Goal: Check status: Check status

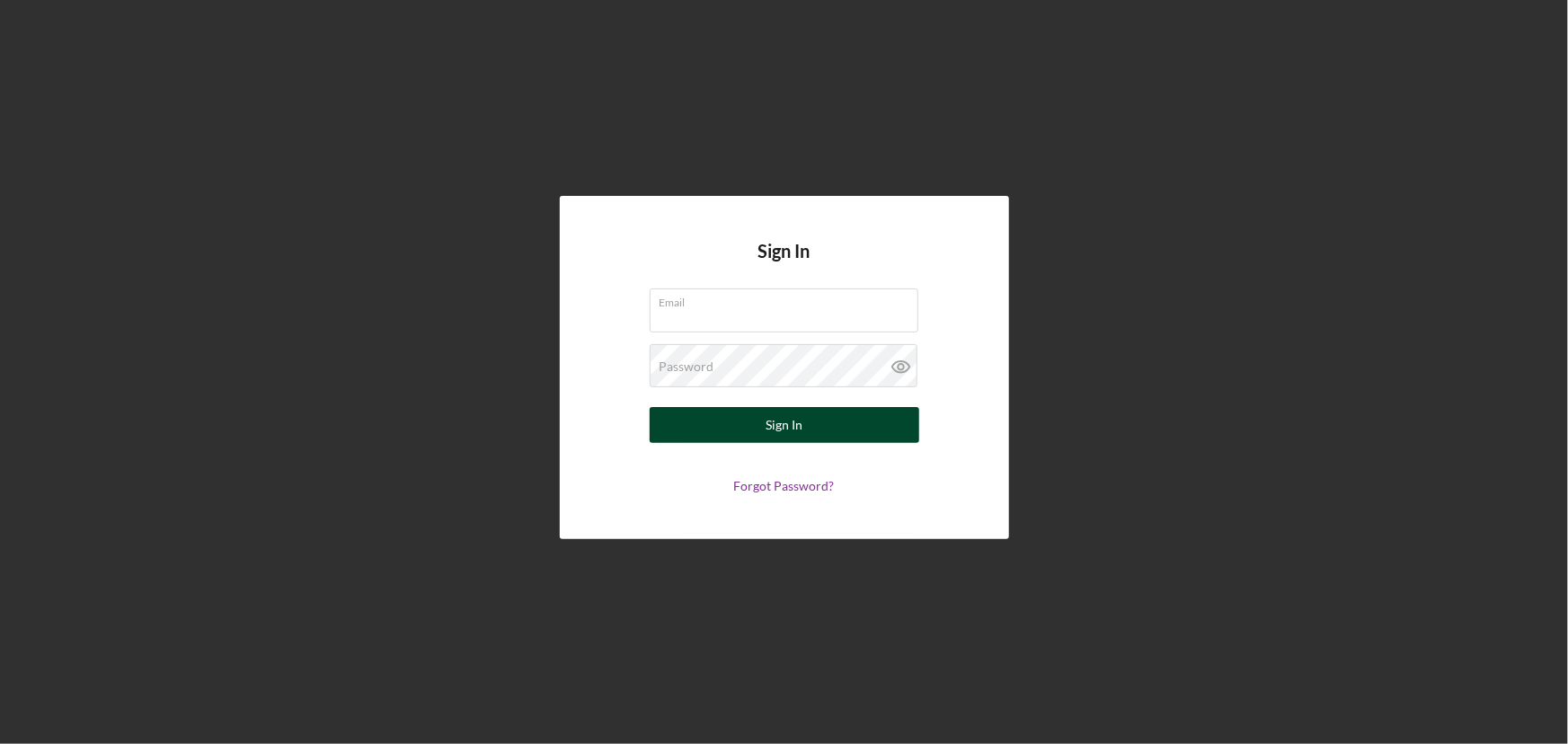
type input "[EMAIL_ADDRESS][DOMAIN_NAME]"
click at [712, 424] on button "Sign In" at bounding box center [784, 424] width 269 height 36
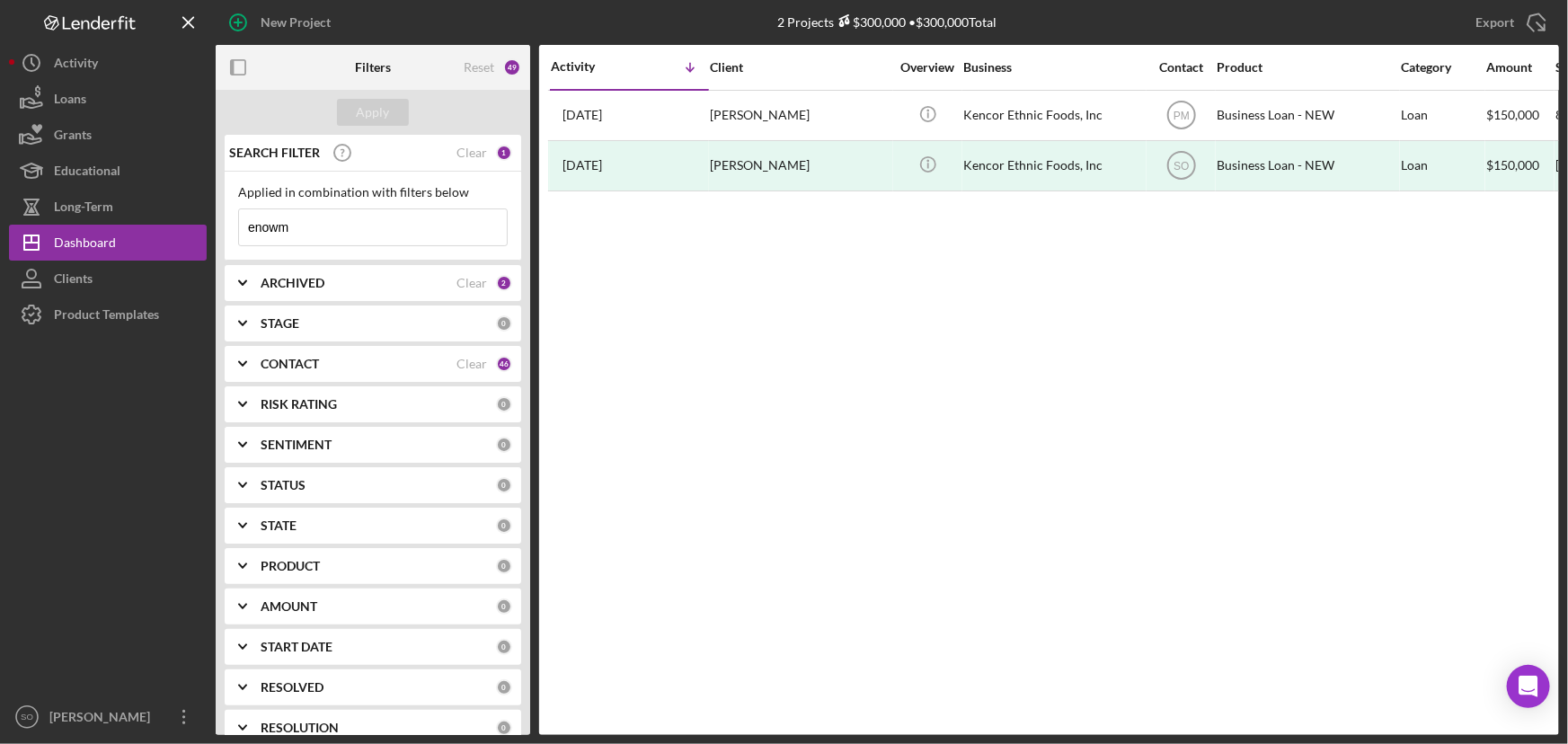
click at [325, 285] on div "ARCHIVED" at bounding box center [359, 282] width 196 height 14
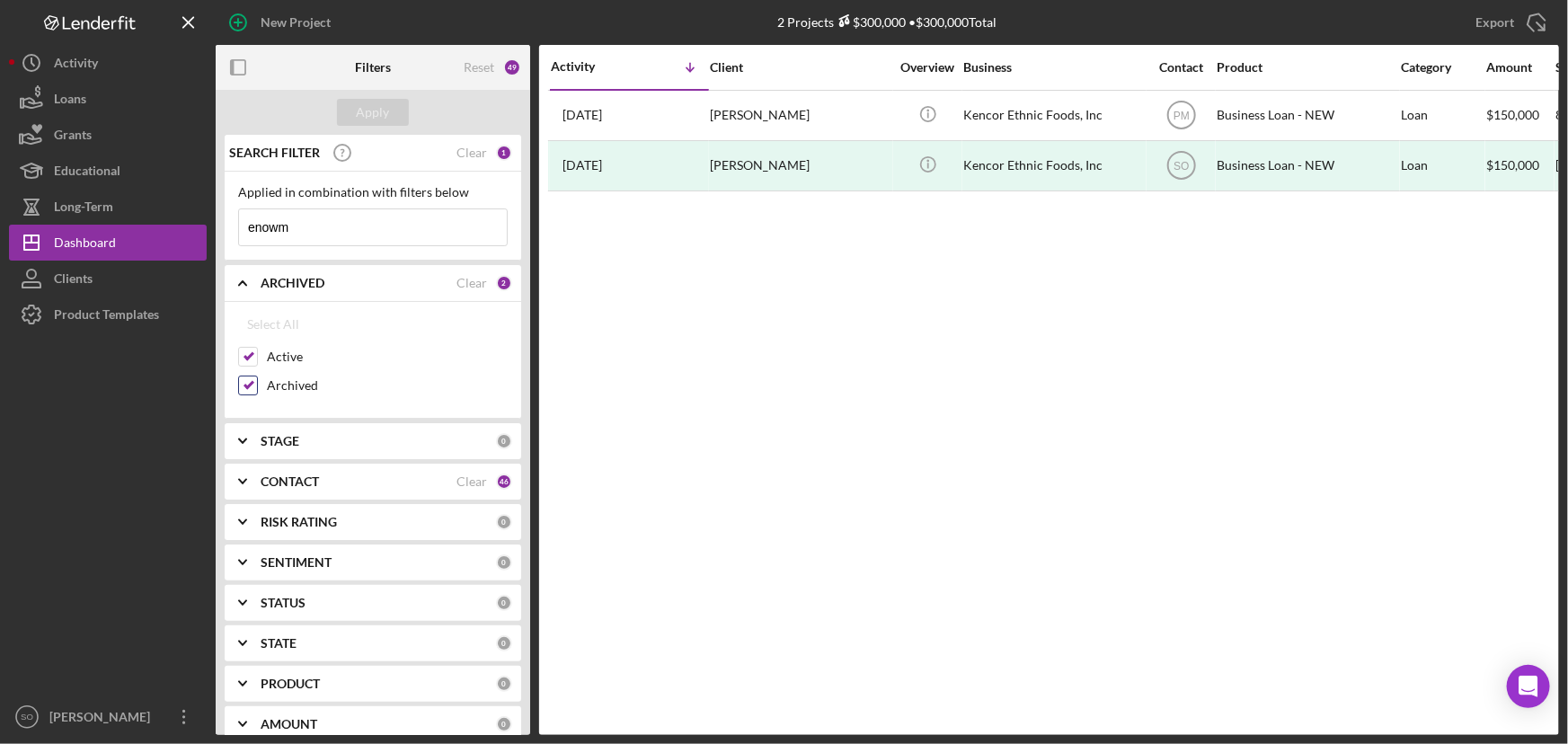
click at [241, 380] on input "Archived" at bounding box center [247, 385] width 18 height 18
checkbox input "false"
drag, startPoint x: 299, startPoint y: 233, endPoint x: 213, endPoint y: 229, distance: 86.1
click at [213, 229] on div "New Project 2 Projects $300,000 • $300,000 Total enowm Export Icon/Export Filte…" at bounding box center [784, 367] width 1550 height 735
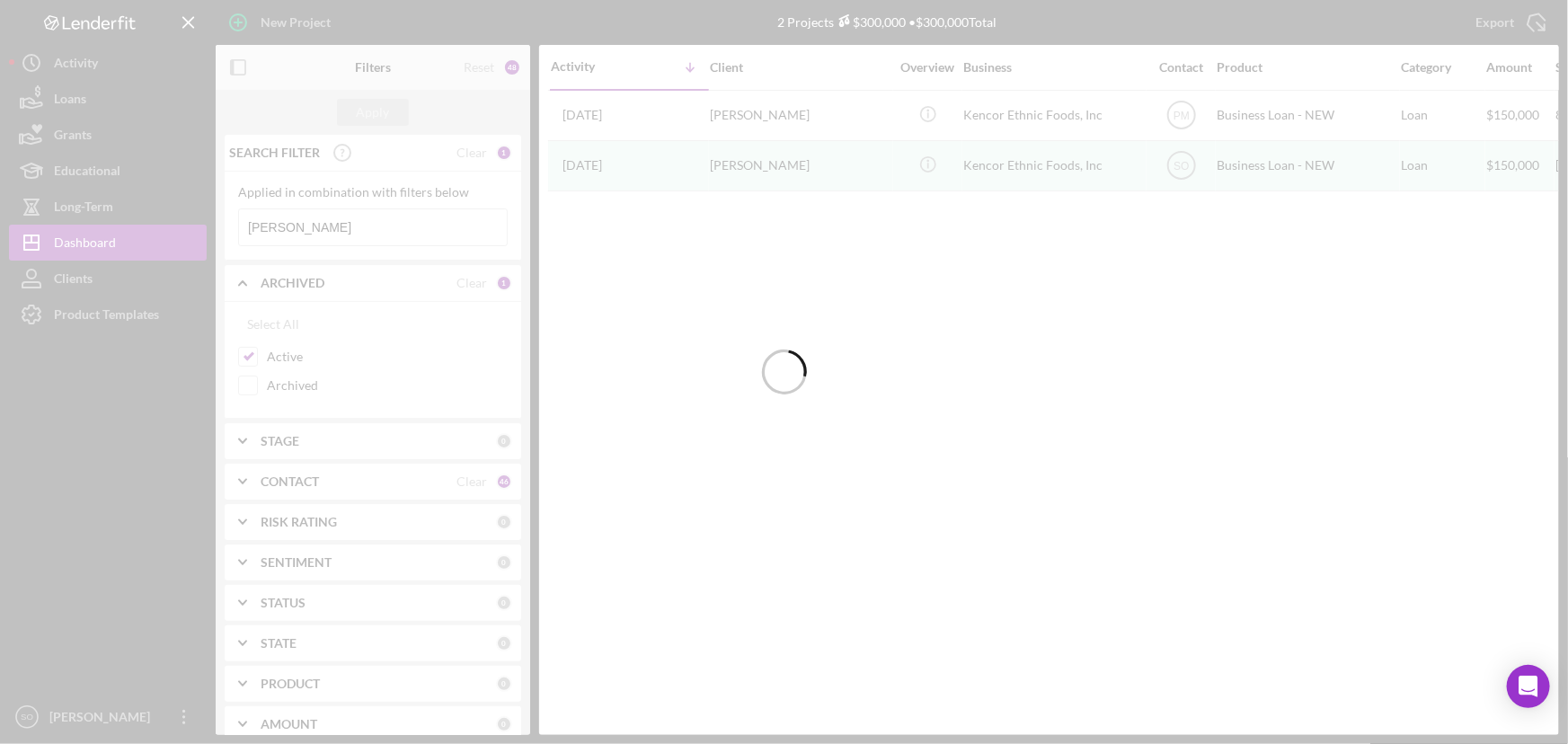
type input "[PERSON_NAME]"
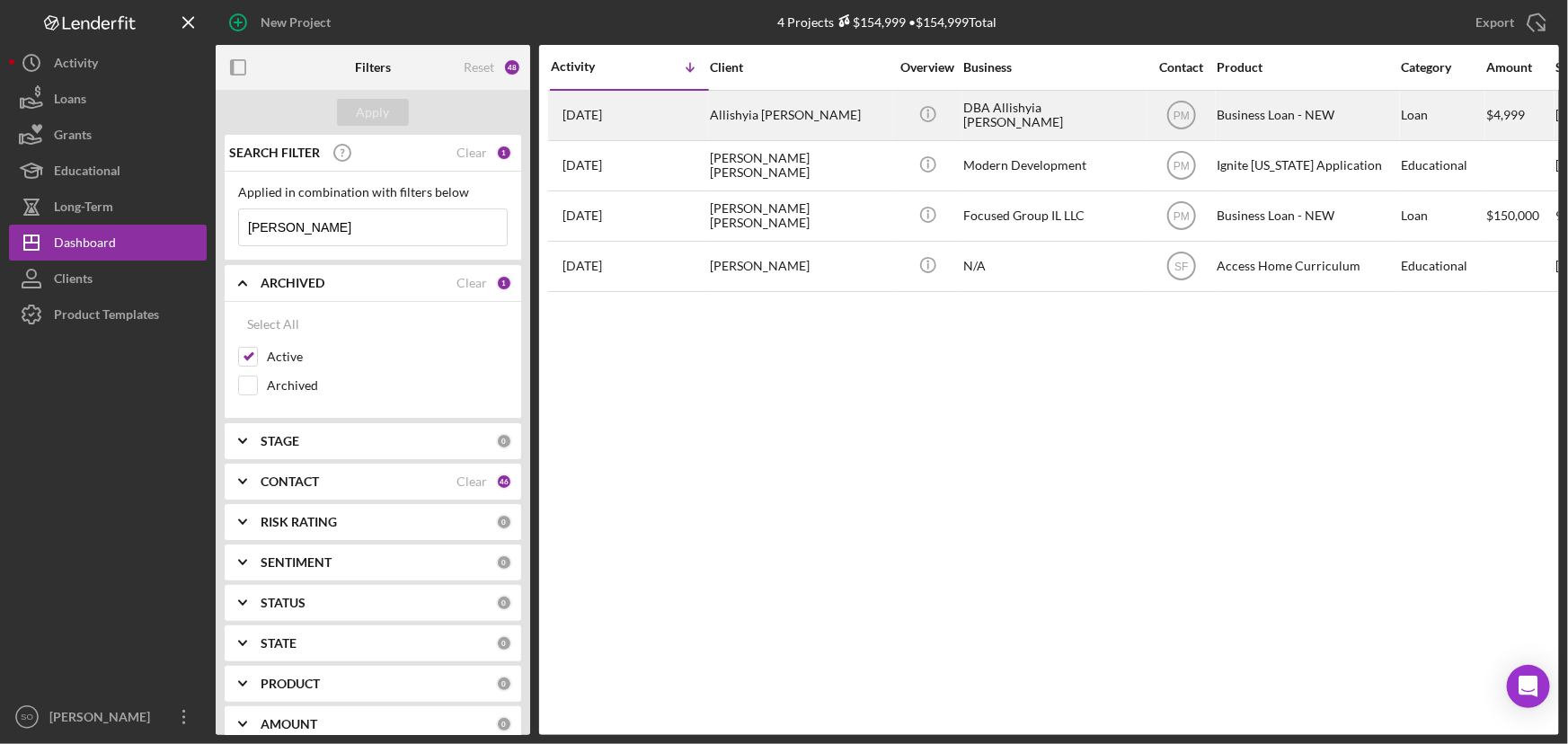
click at [832, 115] on div "Allishyia [PERSON_NAME]" at bounding box center [799, 115] width 179 height 47
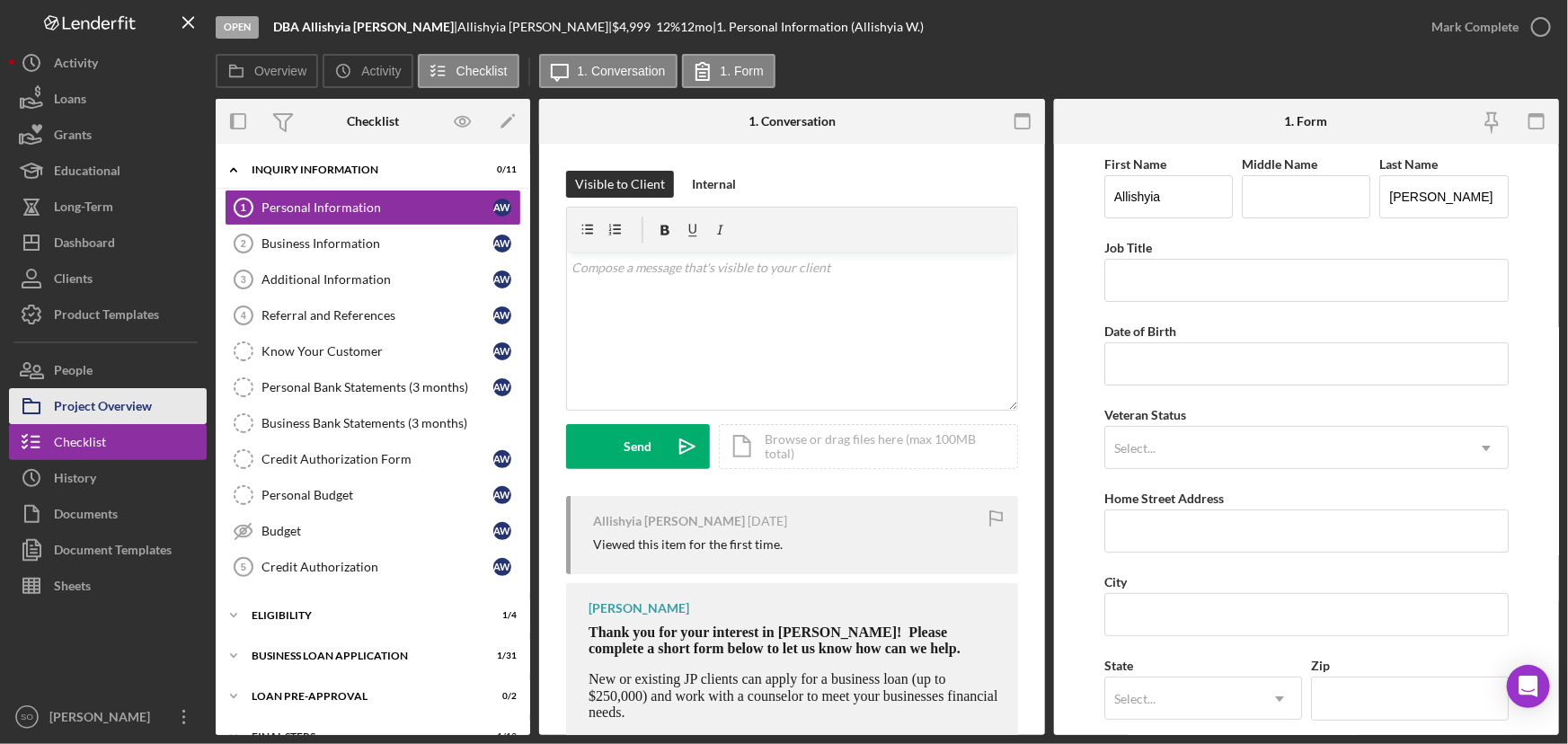
click at [76, 406] on div "Project Overview" at bounding box center [102, 409] width 98 height 41
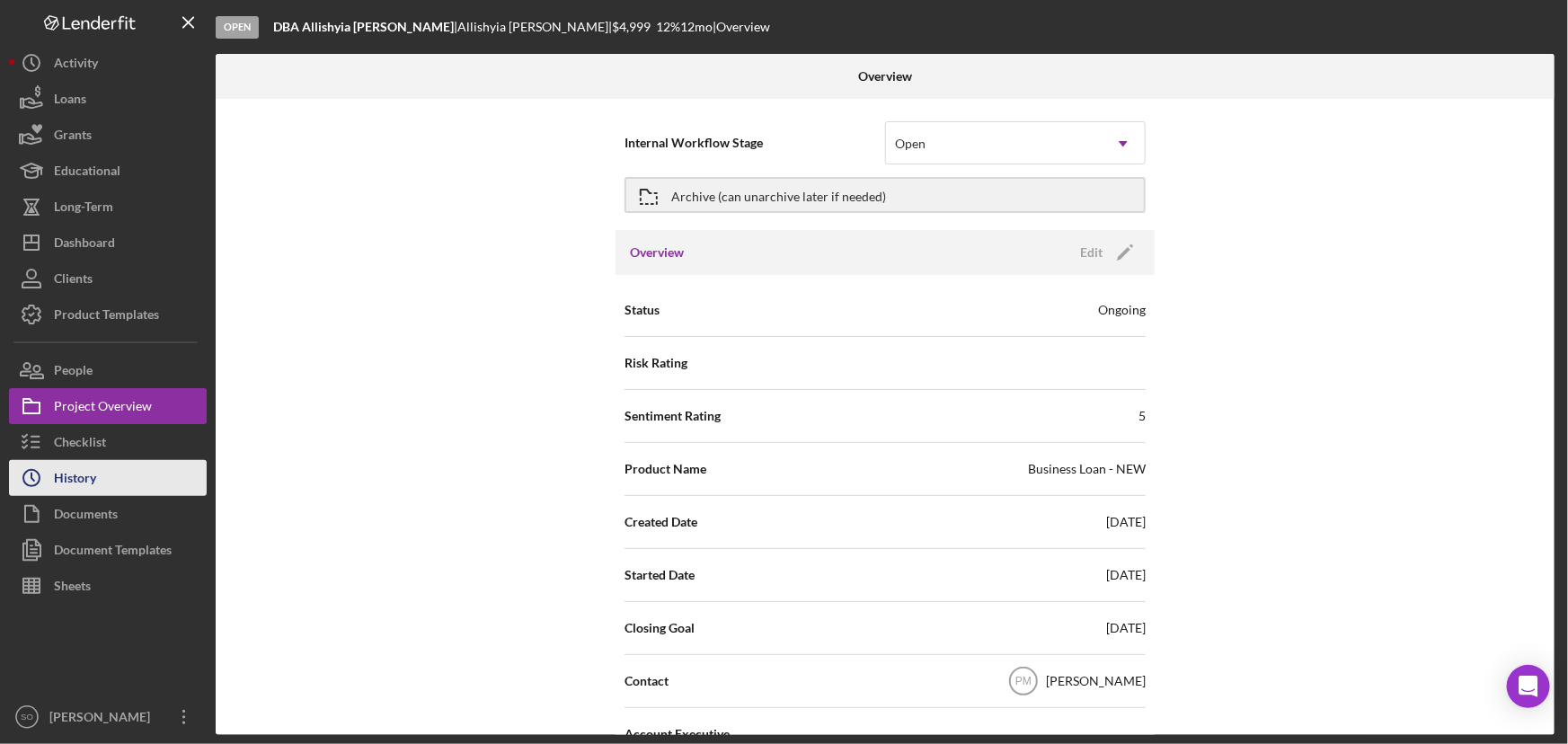
click at [78, 486] on div "History" at bounding box center [74, 480] width 42 height 41
